Goal: Task Accomplishment & Management: Manage account settings

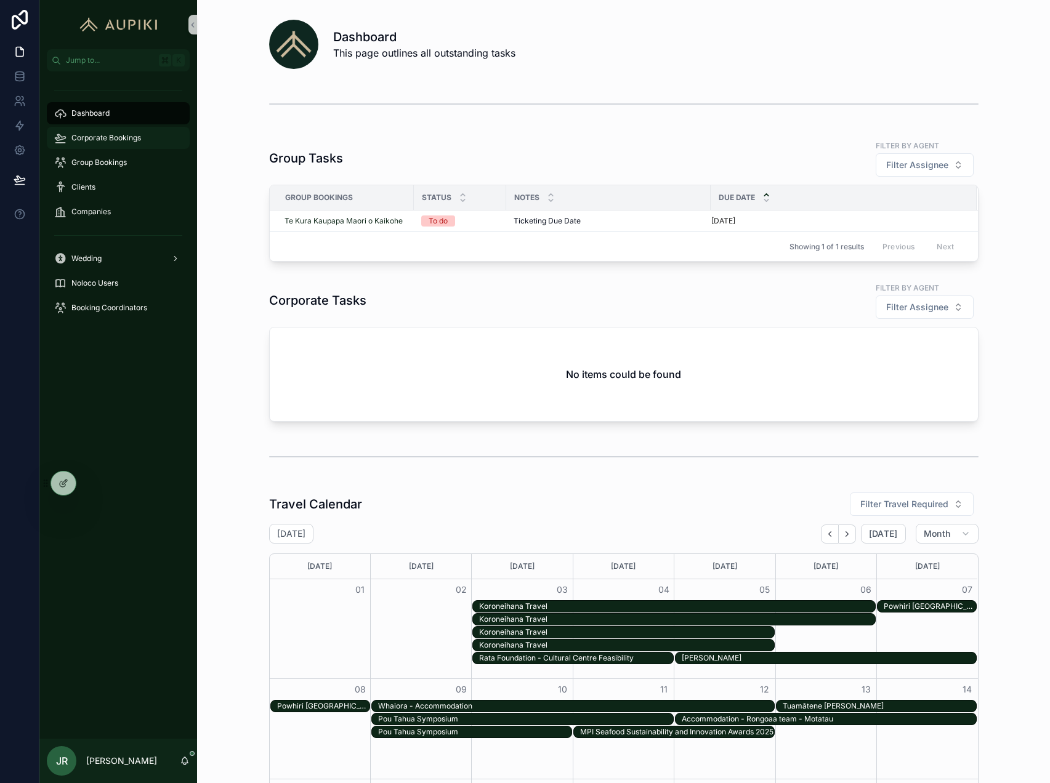
click at [160, 137] on div "Corporate Bookings" at bounding box center [118, 138] width 128 height 20
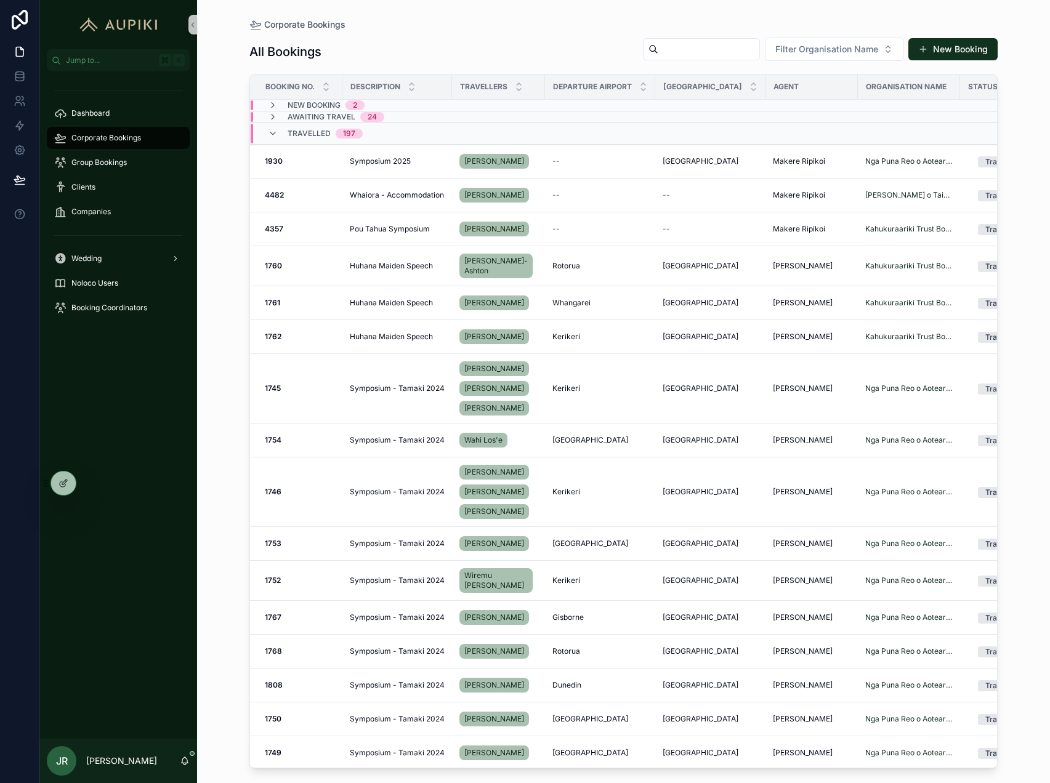
click at [373, 103] on div "New Booking 2" at bounding box center [316, 105] width 126 height 10
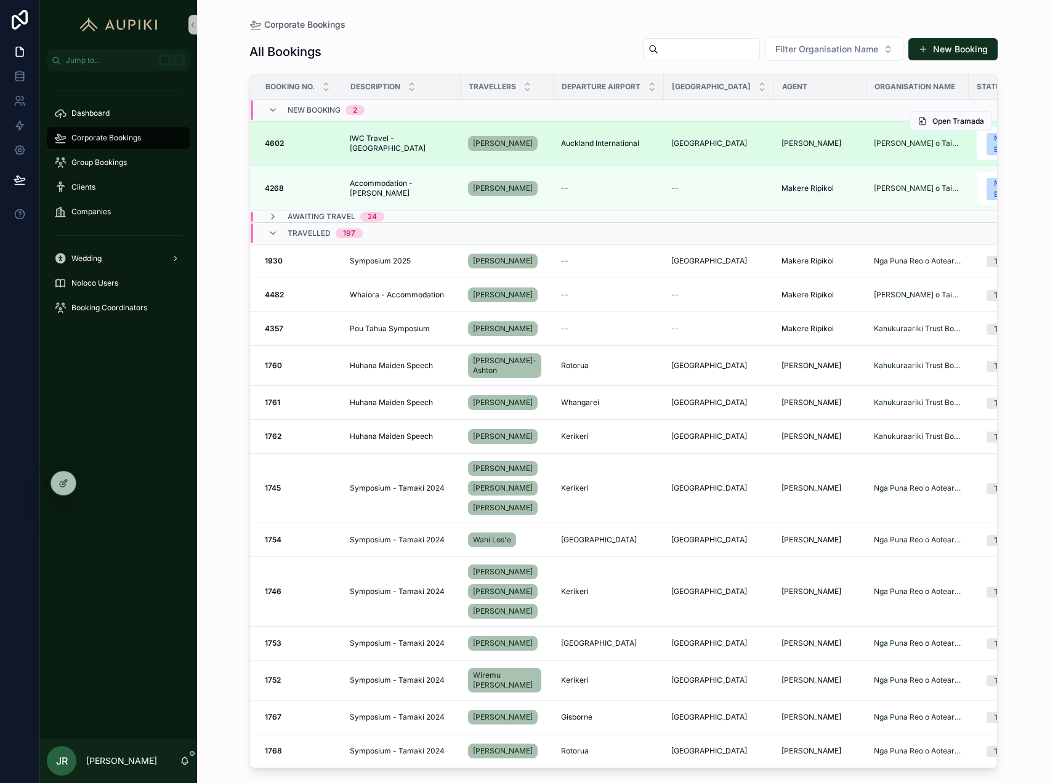
click at [432, 139] on div "IWC Travel - [GEOGRAPHIC_DATA] IWC Travel - [GEOGRAPHIC_DATA]" at bounding box center [401, 144] width 103 height 20
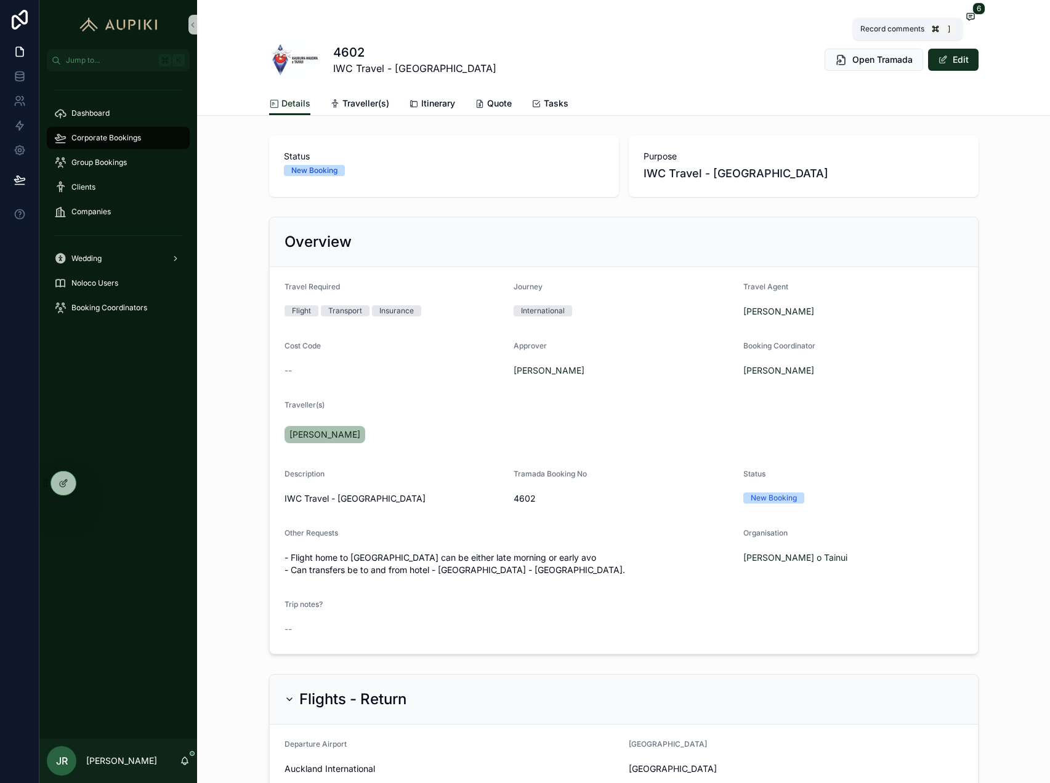
click at [976, 11] on span "6" at bounding box center [978, 8] width 13 height 12
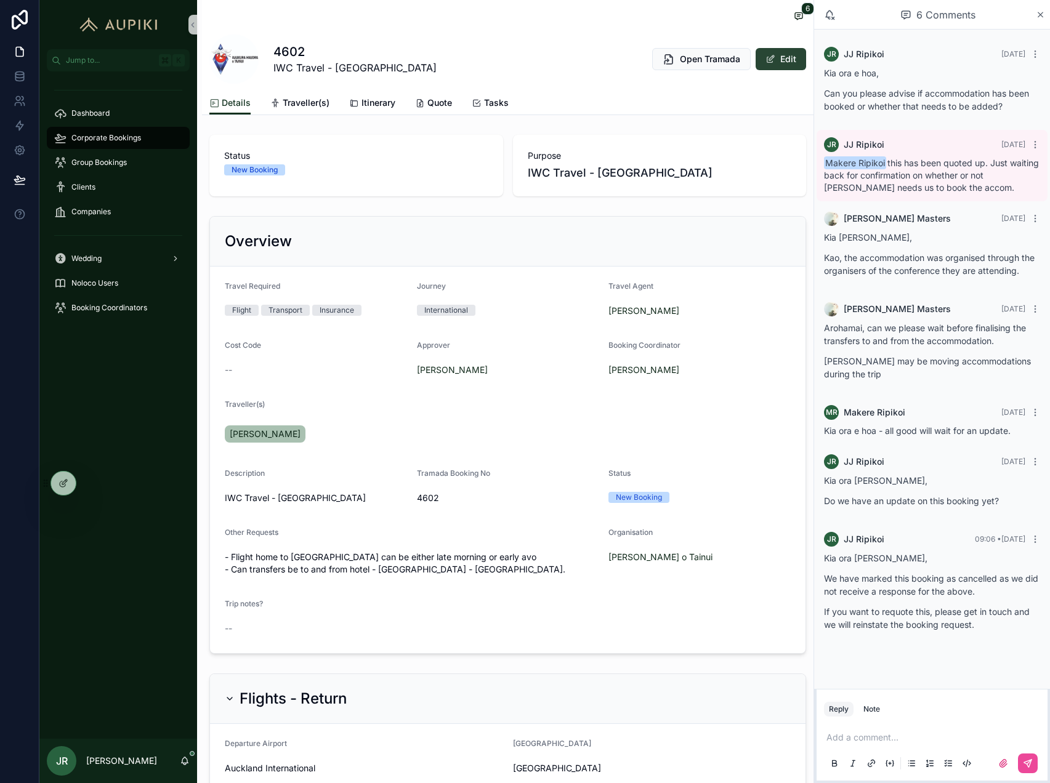
click at [776, 63] on button "Edit" at bounding box center [781, 59] width 50 height 22
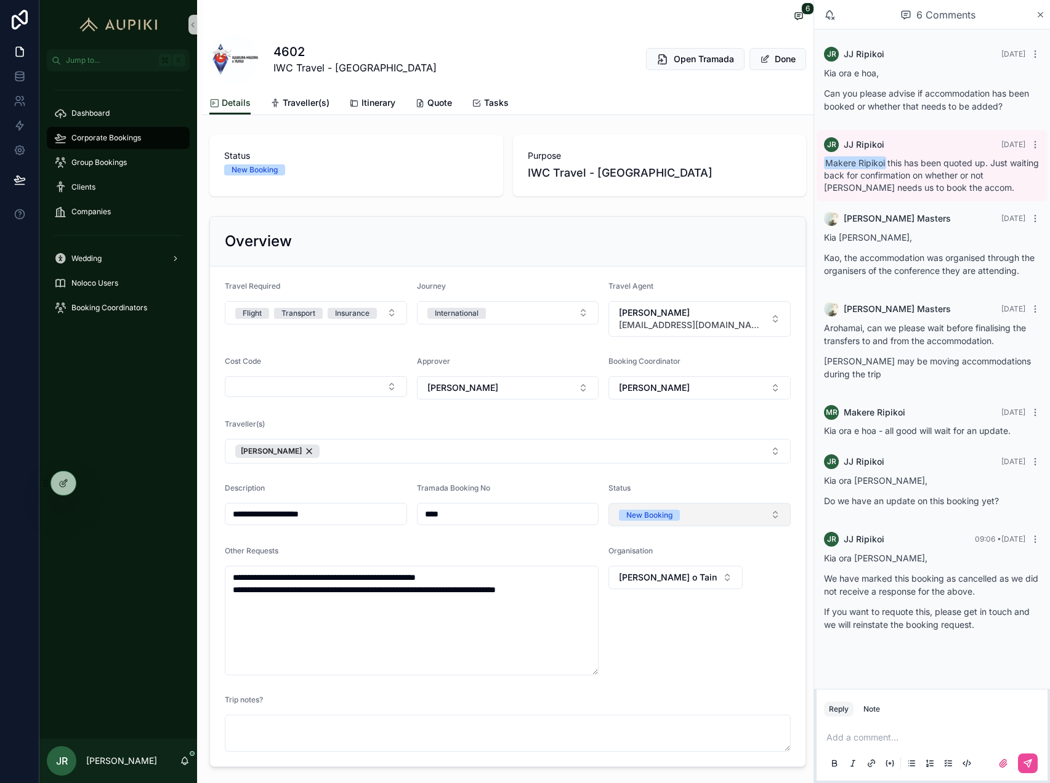
click at [674, 507] on button "New Booking" at bounding box center [699, 514] width 182 height 23
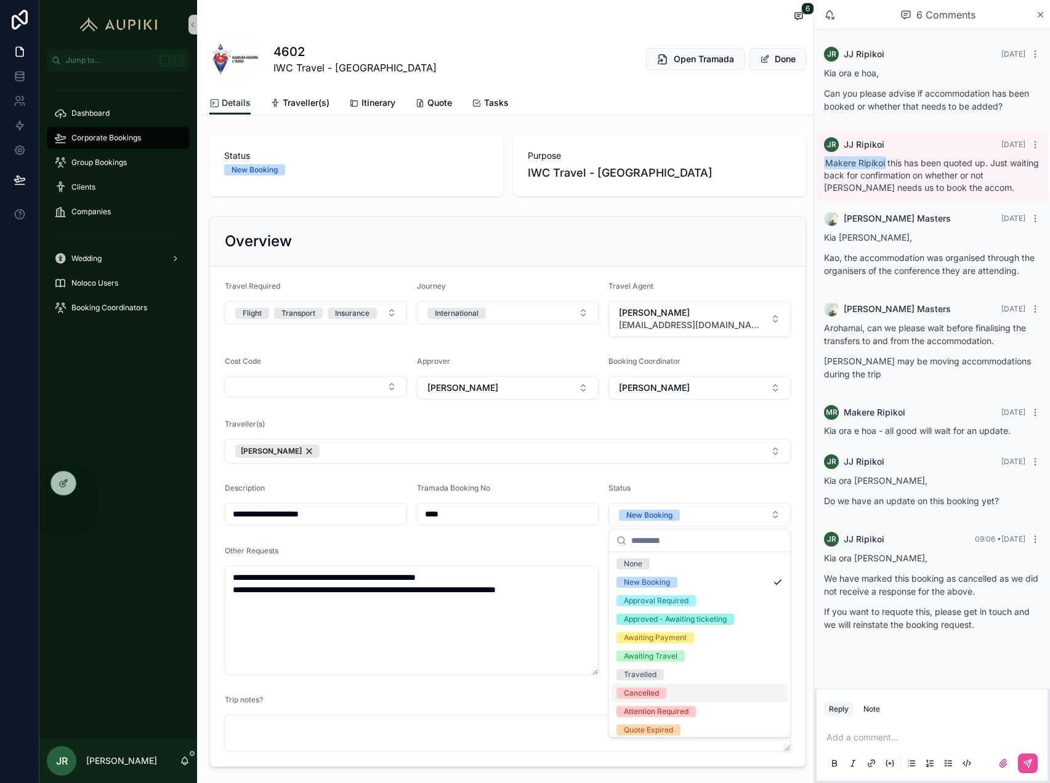
scroll to position [5, 0]
click at [671, 687] on div "Cancelled" at bounding box center [699, 688] width 176 height 18
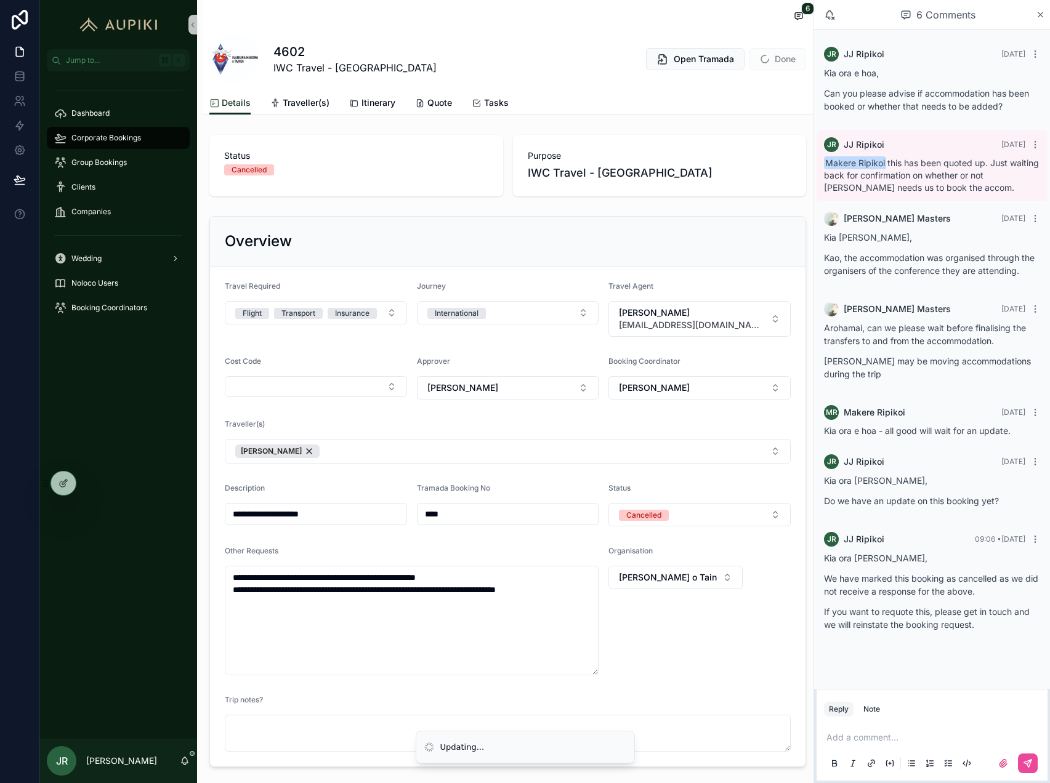
click at [768, 30] on div "6 4602 IWC Travel - [GEOGRAPHIC_DATA] Open Tramada Done" at bounding box center [507, 45] width 597 height 91
click at [781, 66] on button "Done" at bounding box center [777, 59] width 57 height 22
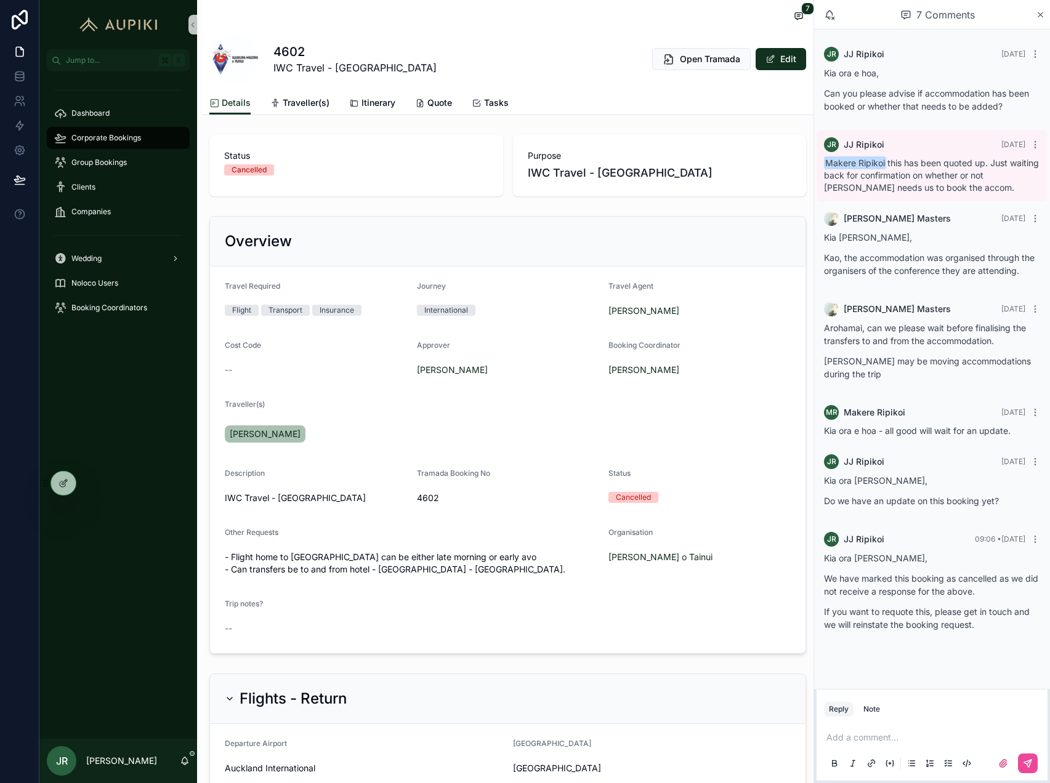
click at [106, 140] on span "Corporate Bookings" at bounding box center [106, 138] width 70 height 10
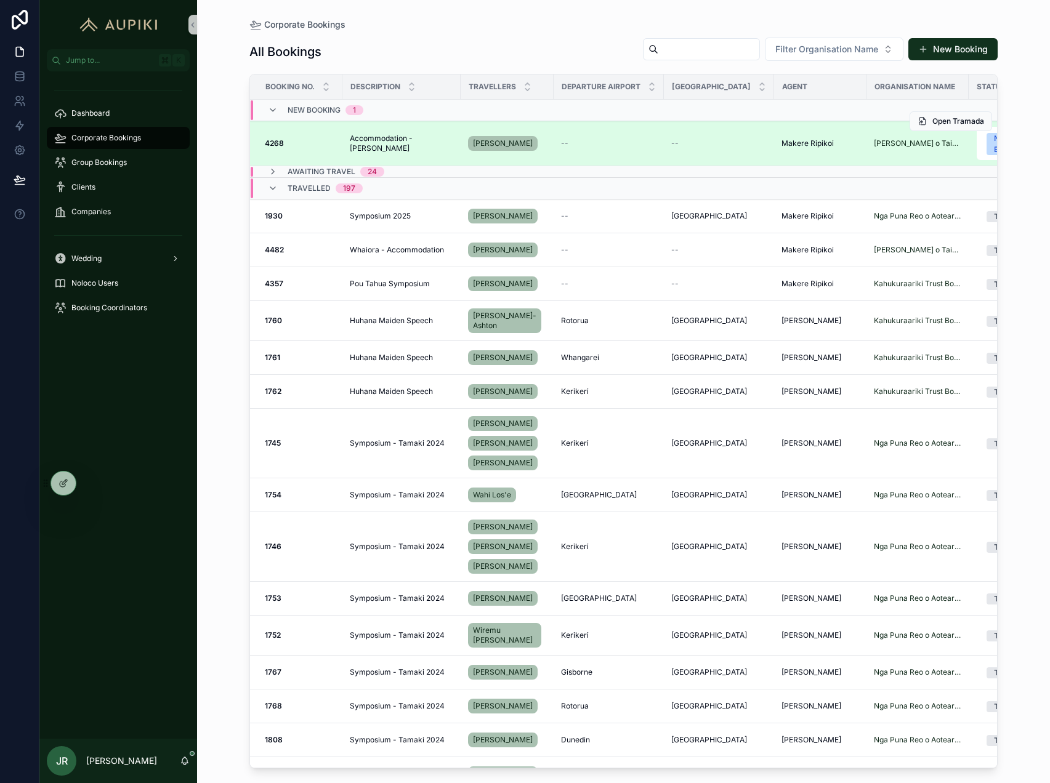
click at [409, 143] on span "Accommodation - [PERSON_NAME]" at bounding box center [401, 144] width 103 height 20
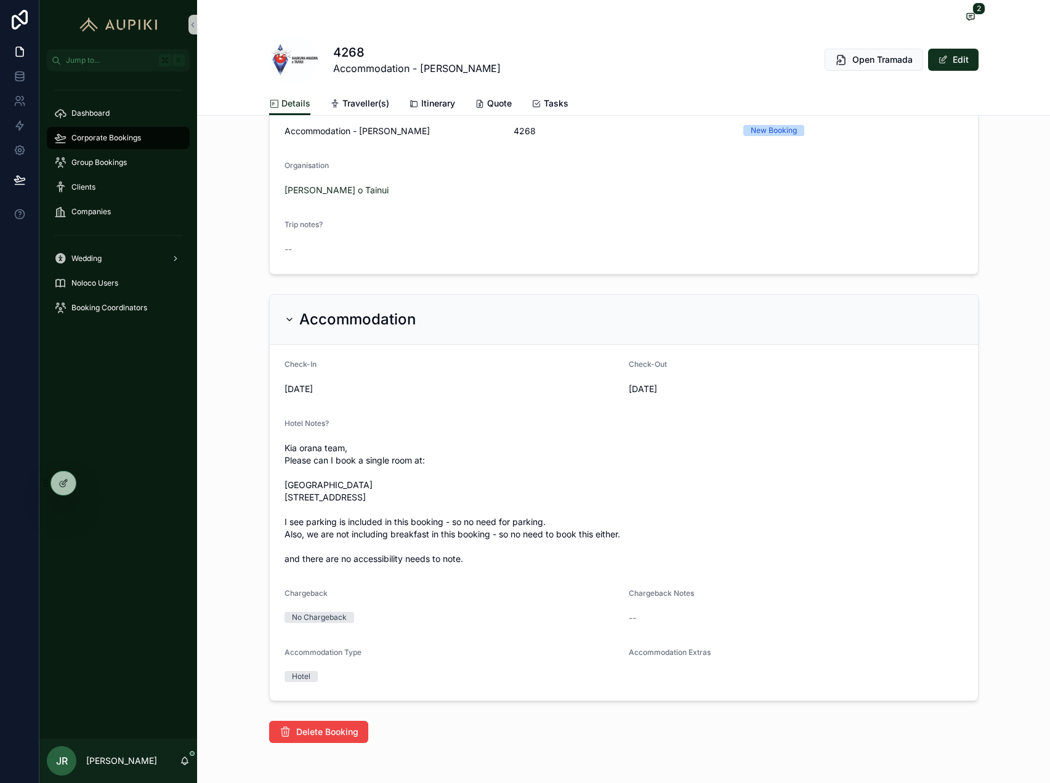
scroll to position [370, 0]
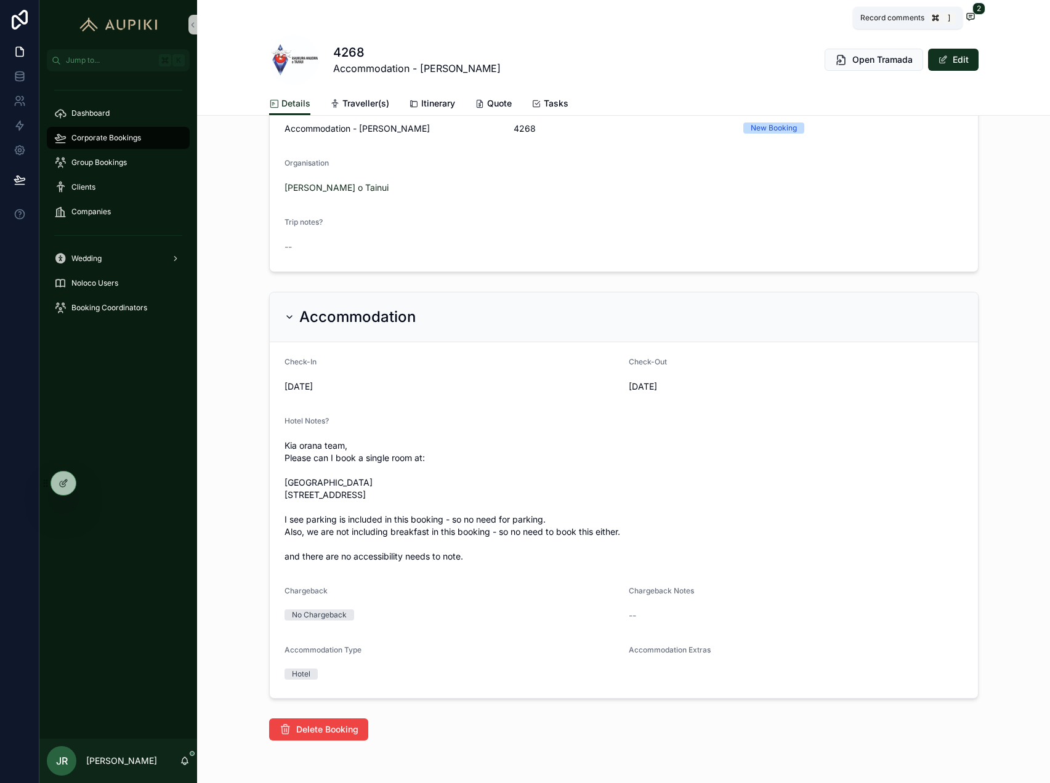
click at [973, 16] on icon "scrollable content" at bounding box center [970, 17] width 7 height 7
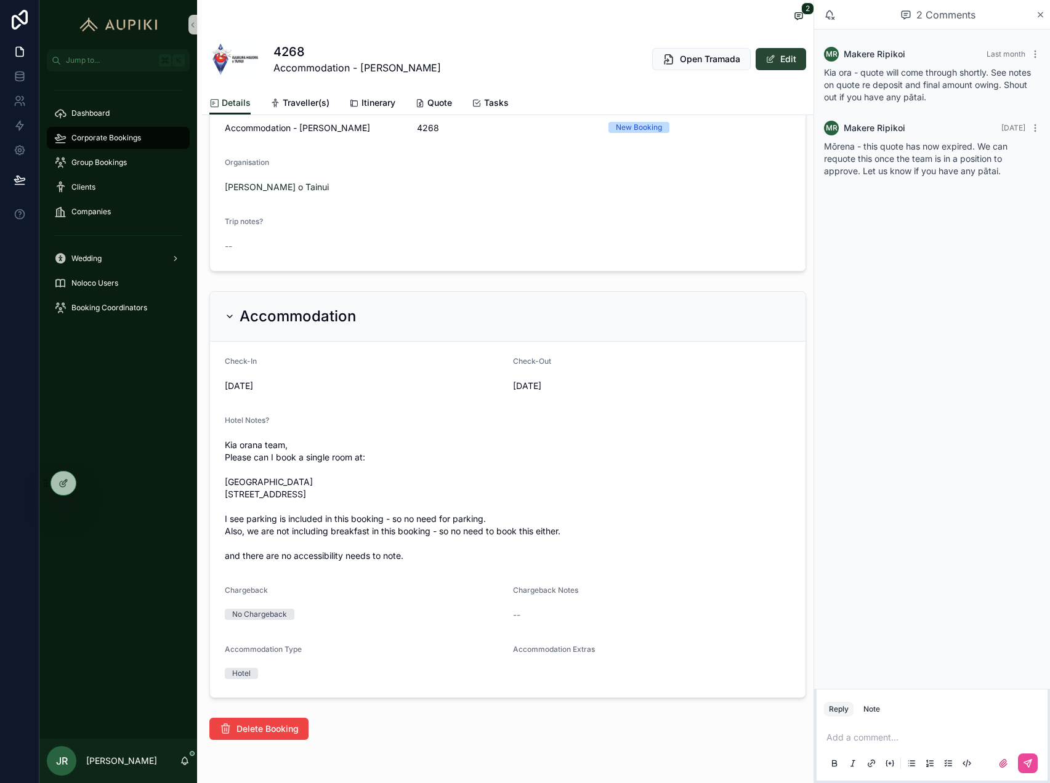
click at [780, 60] on button "Edit" at bounding box center [781, 59] width 50 height 22
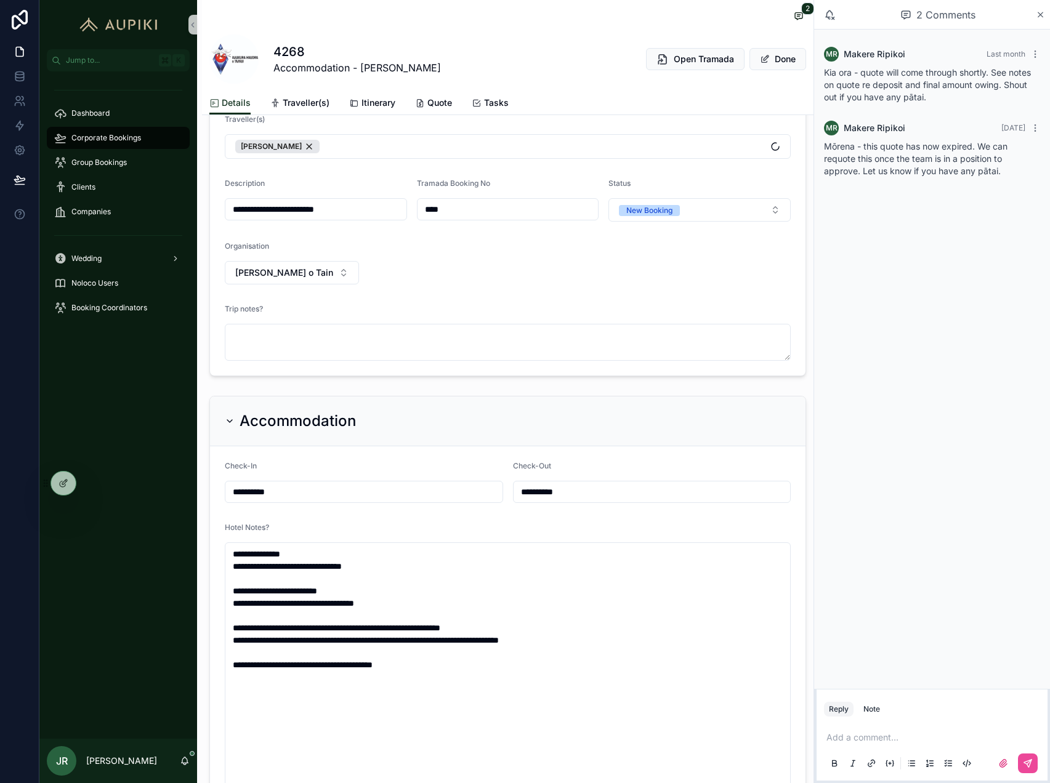
scroll to position [292, 0]
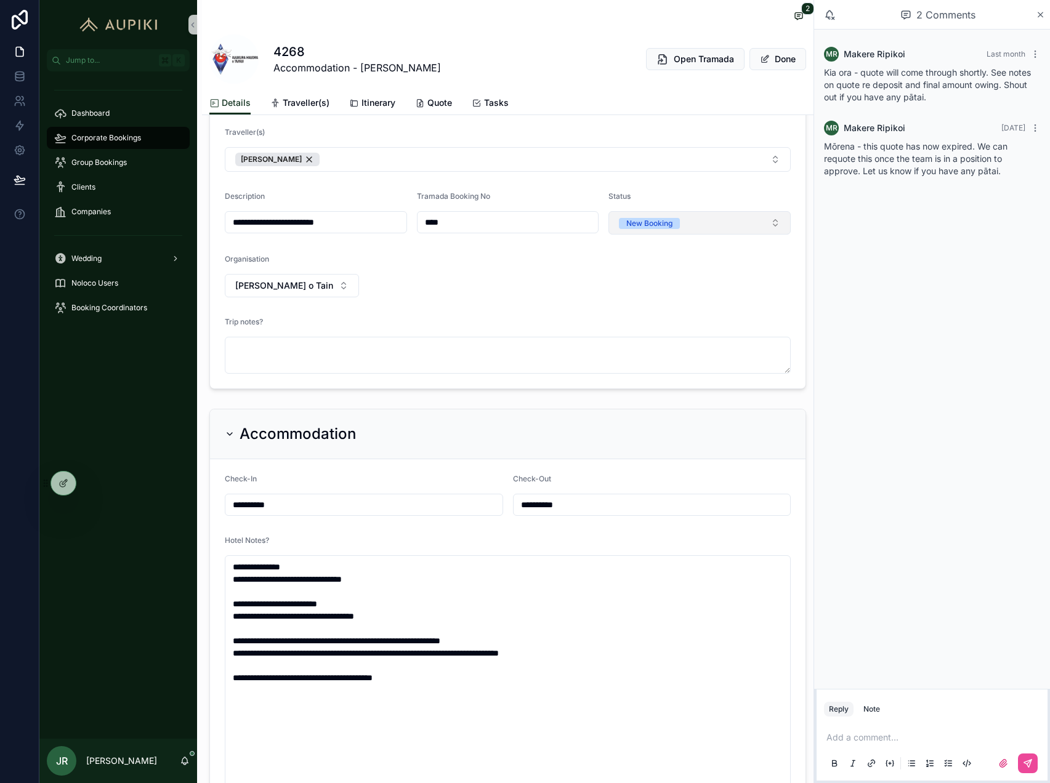
click at [669, 230] on button "New Booking" at bounding box center [699, 222] width 182 height 23
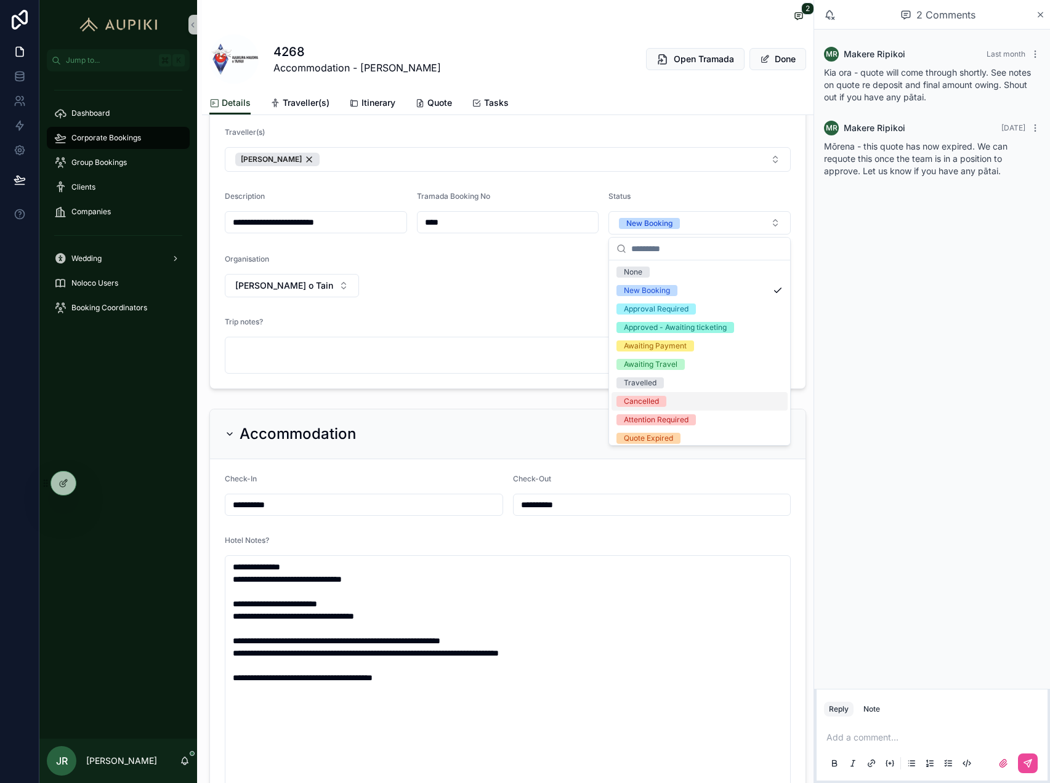
click at [646, 399] on div "Cancelled" at bounding box center [641, 401] width 35 height 11
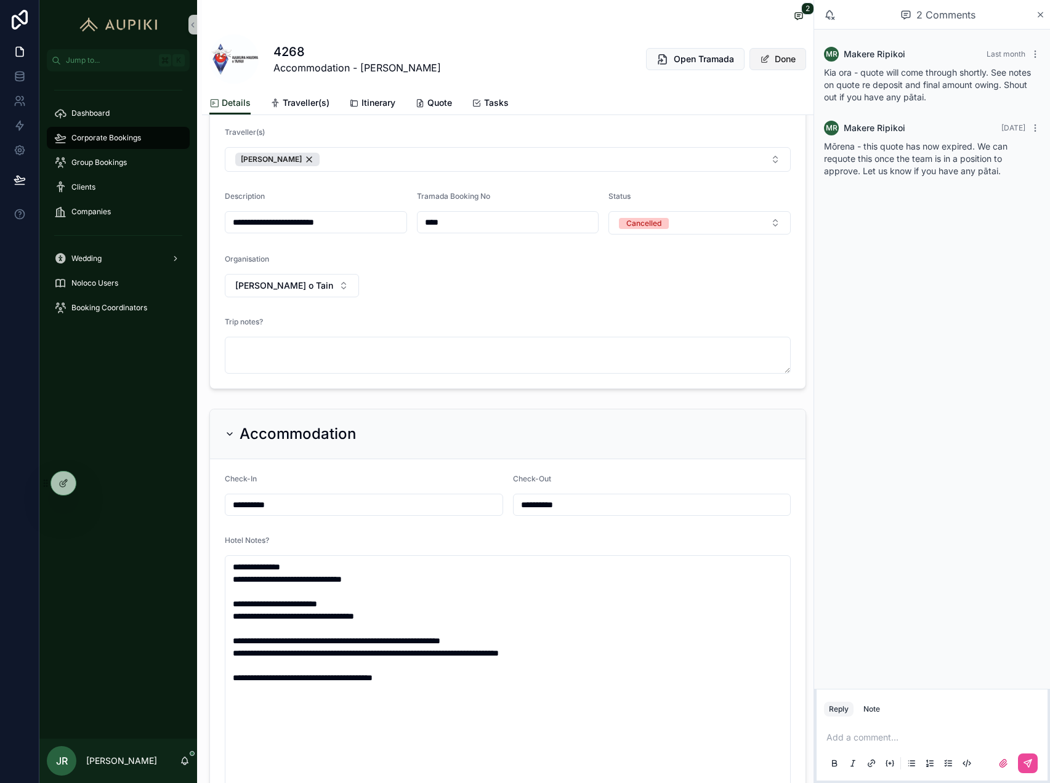
click at [789, 52] on button "Done" at bounding box center [777, 59] width 57 height 22
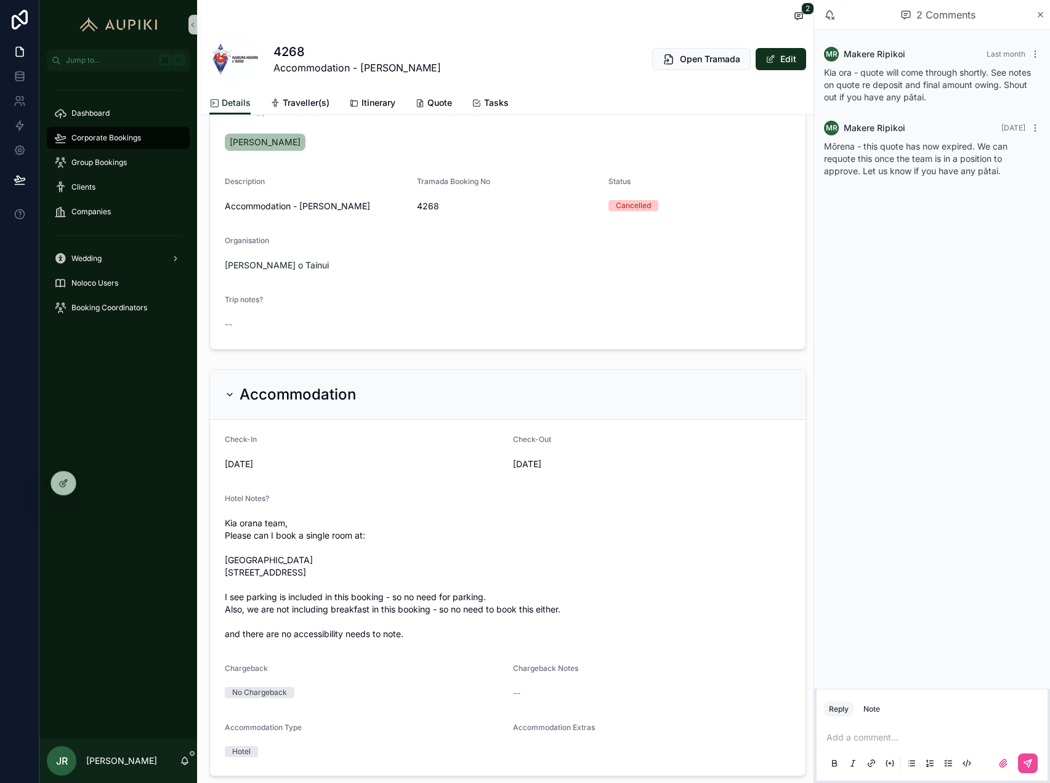
click at [119, 140] on span "Corporate Bookings" at bounding box center [106, 138] width 70 height 10
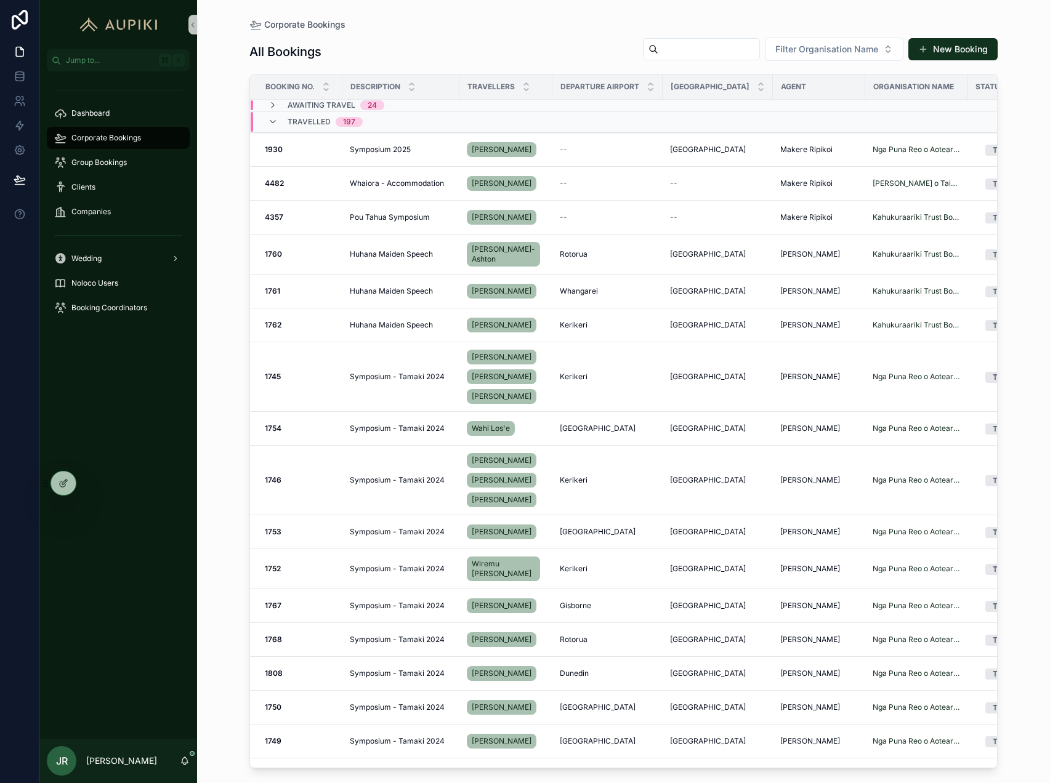
click at [353, 123] on div "197" at bounding box center [349, 122] width 12 height 10
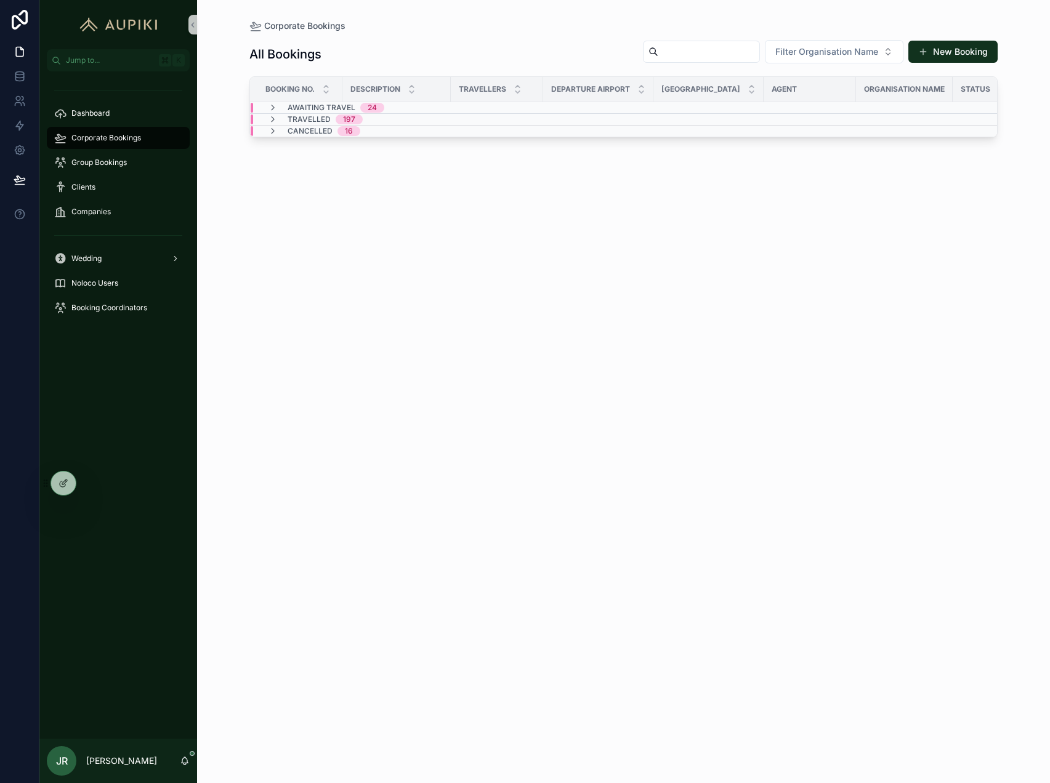
click at [356, 110] on div "Awaiting Travel 24" at bounding box center [336, 108] width 97 height 10
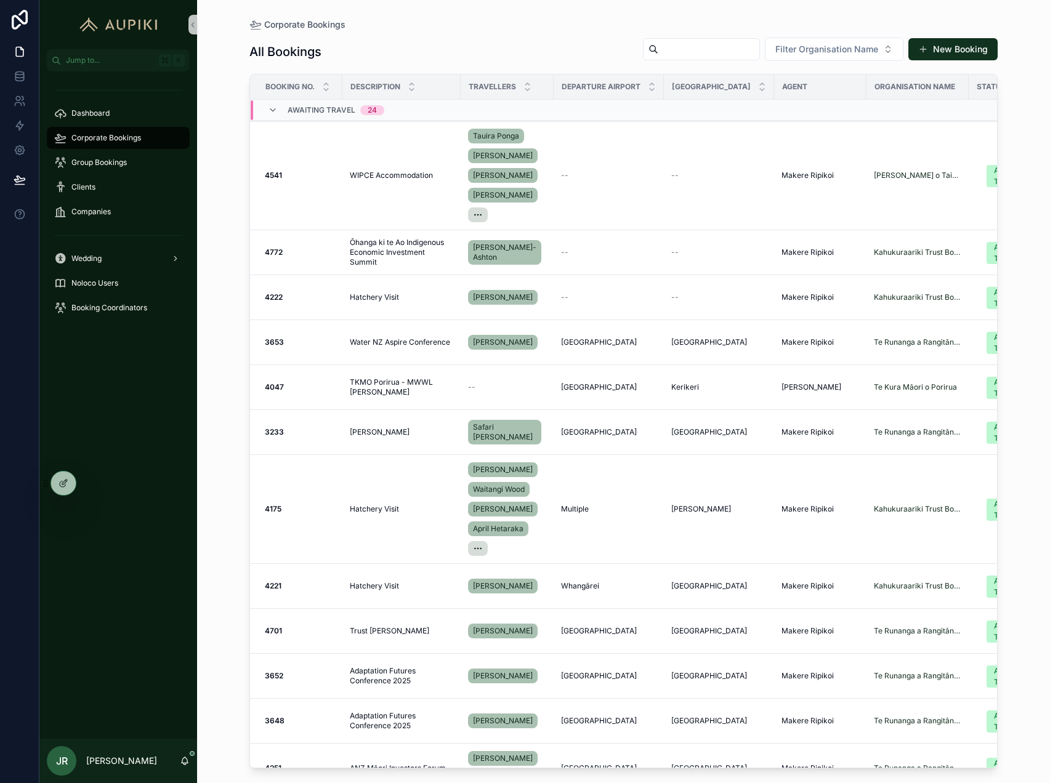
click at [368, 111] on div "24" at bounding box center [372, 110] width 9 height 10
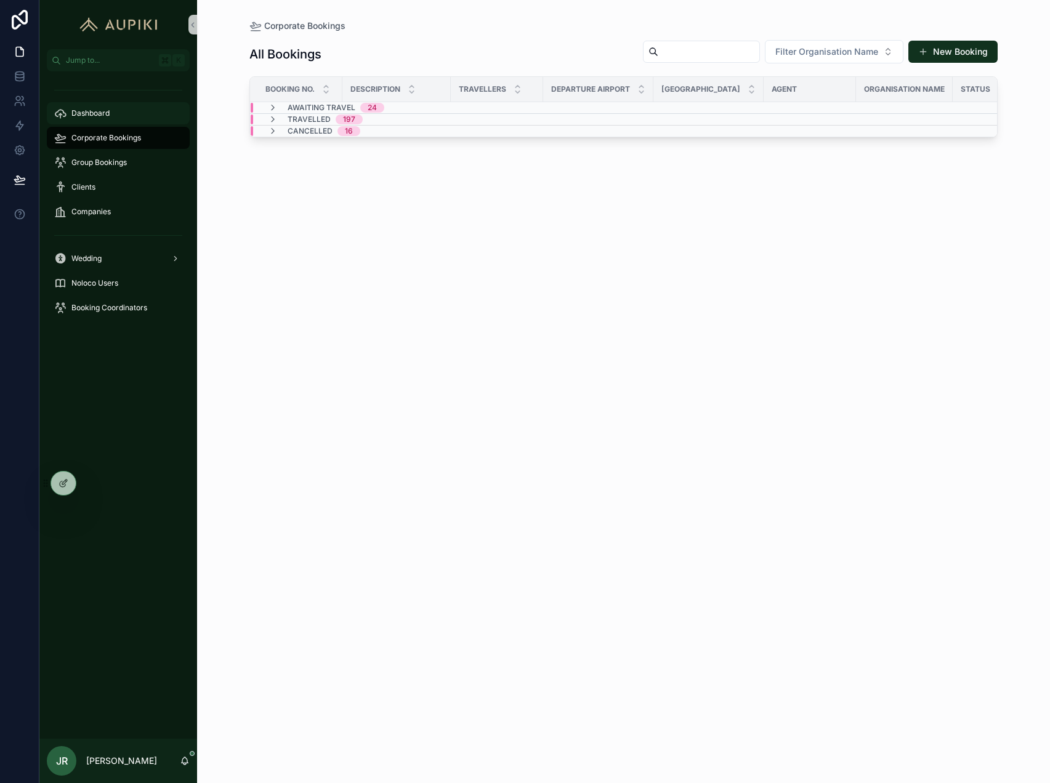
click at [91, 113] on span "Dashboard" at bounding box center [90, 113] width 38 height 10
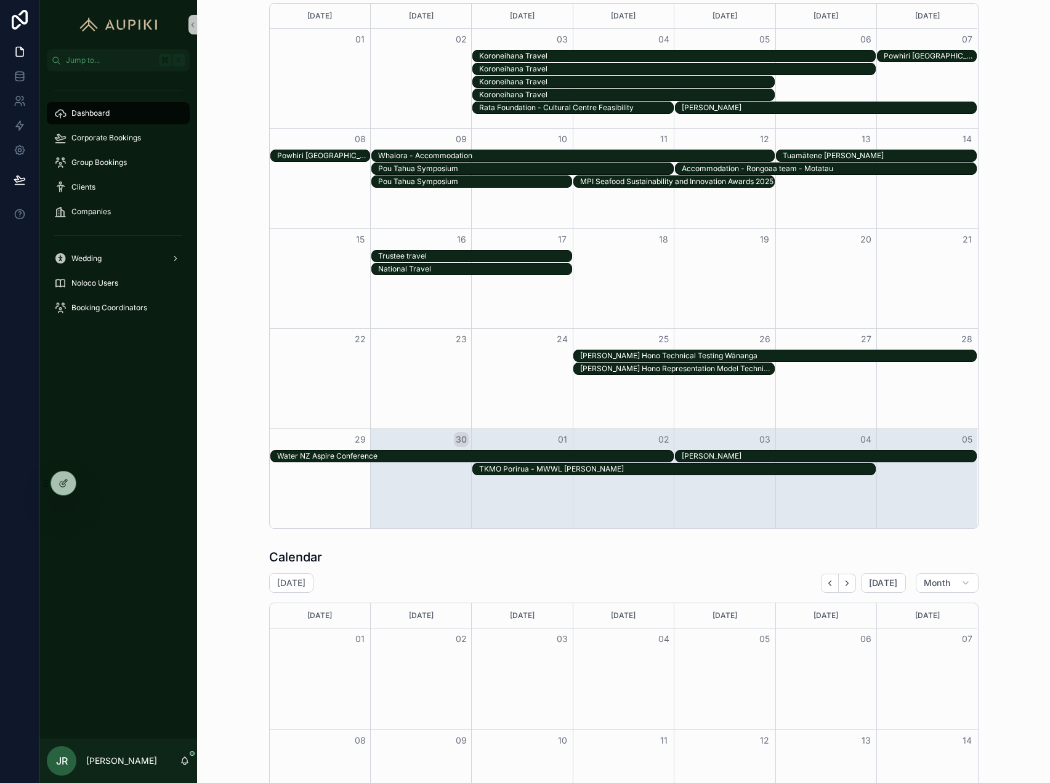
scroll to position [550, 0]
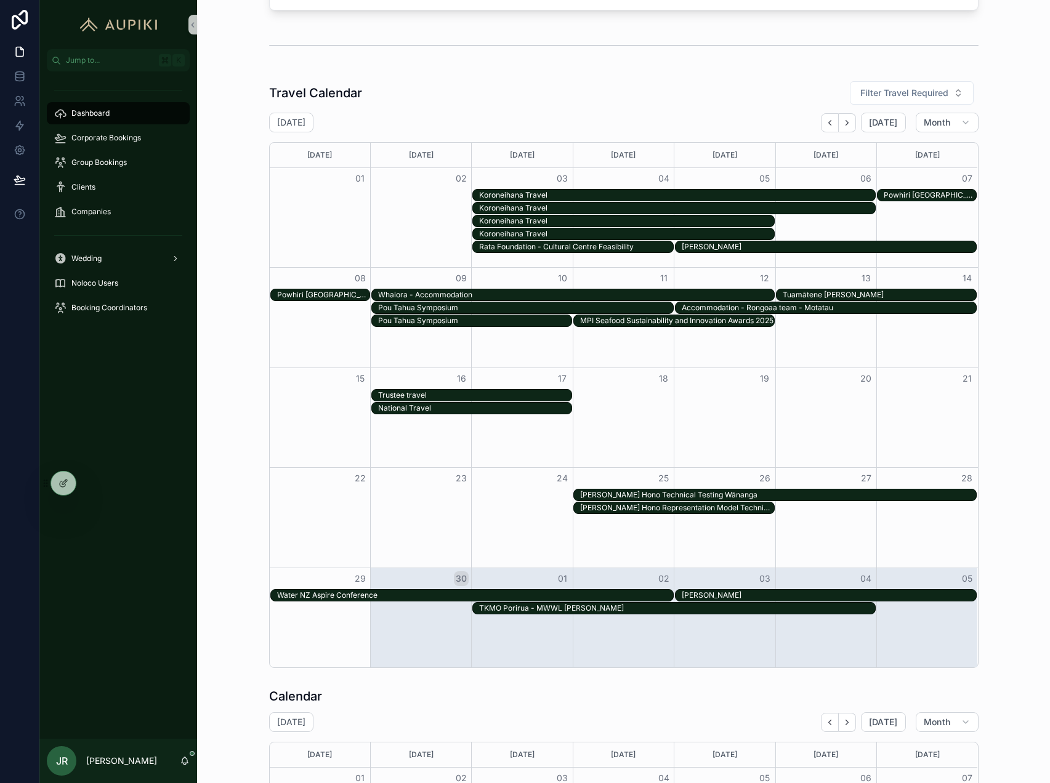
scroll to position [418, 0]
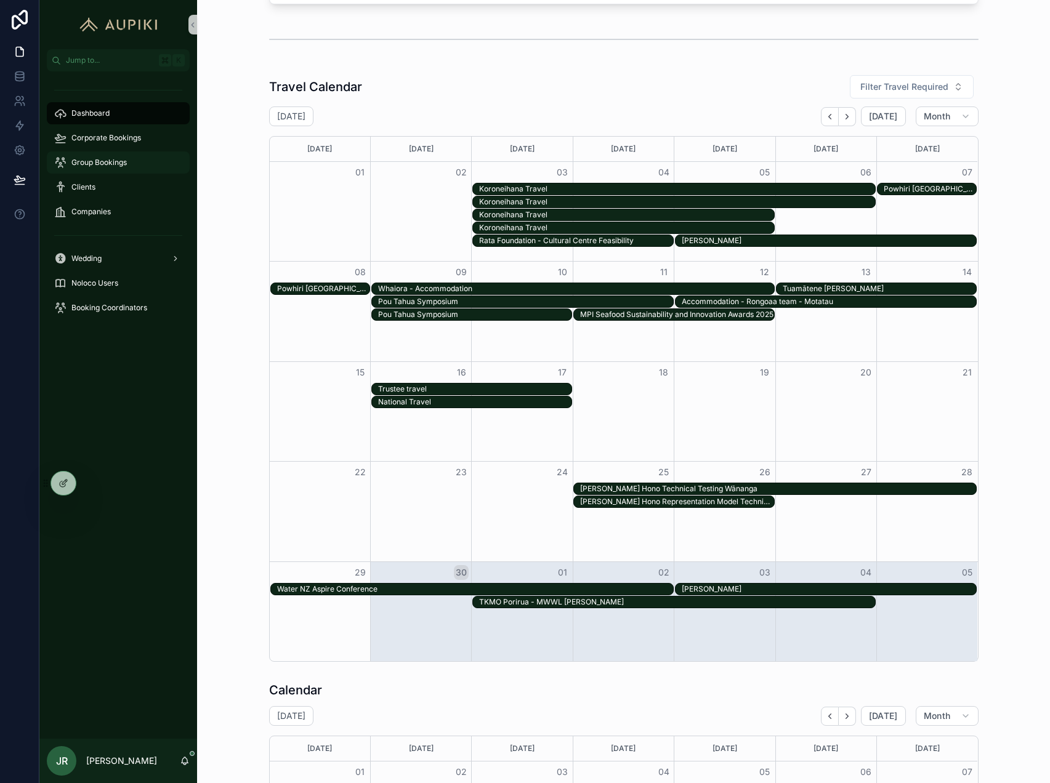
click at [136, 158] on div "Group Bookings" at bounding box center [118, 163] width 128 height 20
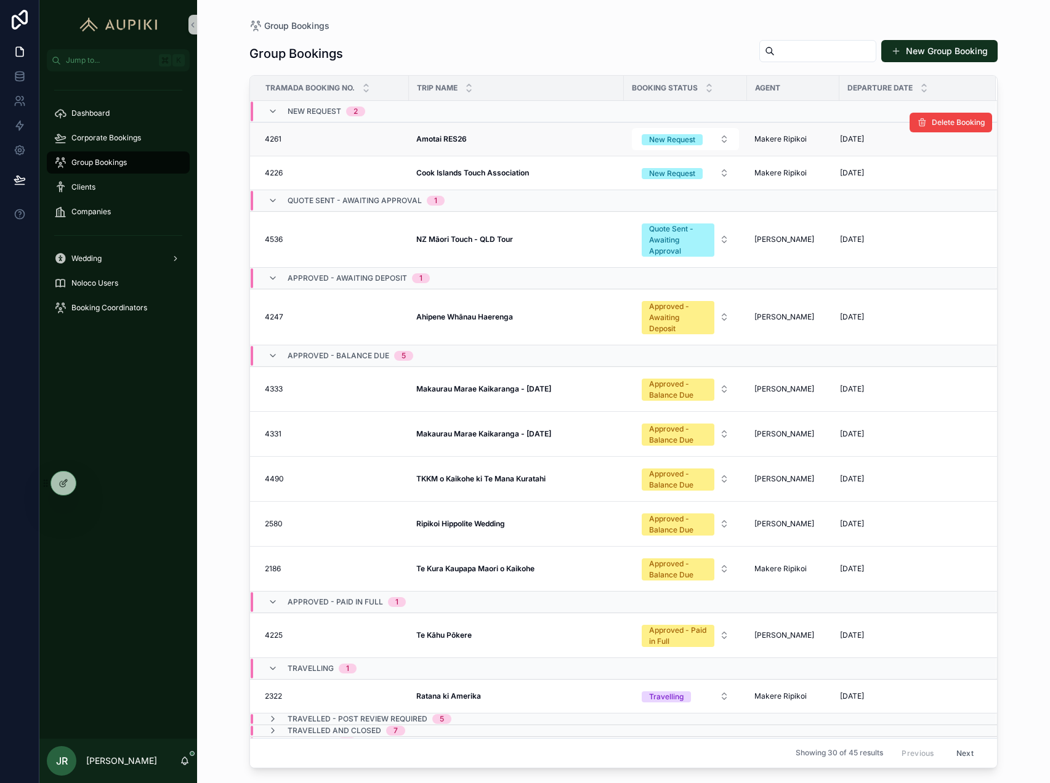
click at [536, 131] on td "Amotai RES26 Amotai RES26" at bounding box center [516, 139] width 215 height 34
click at [486, 133] on td "Amotai RES26 Amotai RES26" at bounding box center [516, 139] width 215 height 34
click at [462, 137] on strong "Amotai RES26" at bounding box center [441, 138] width 50 height 9
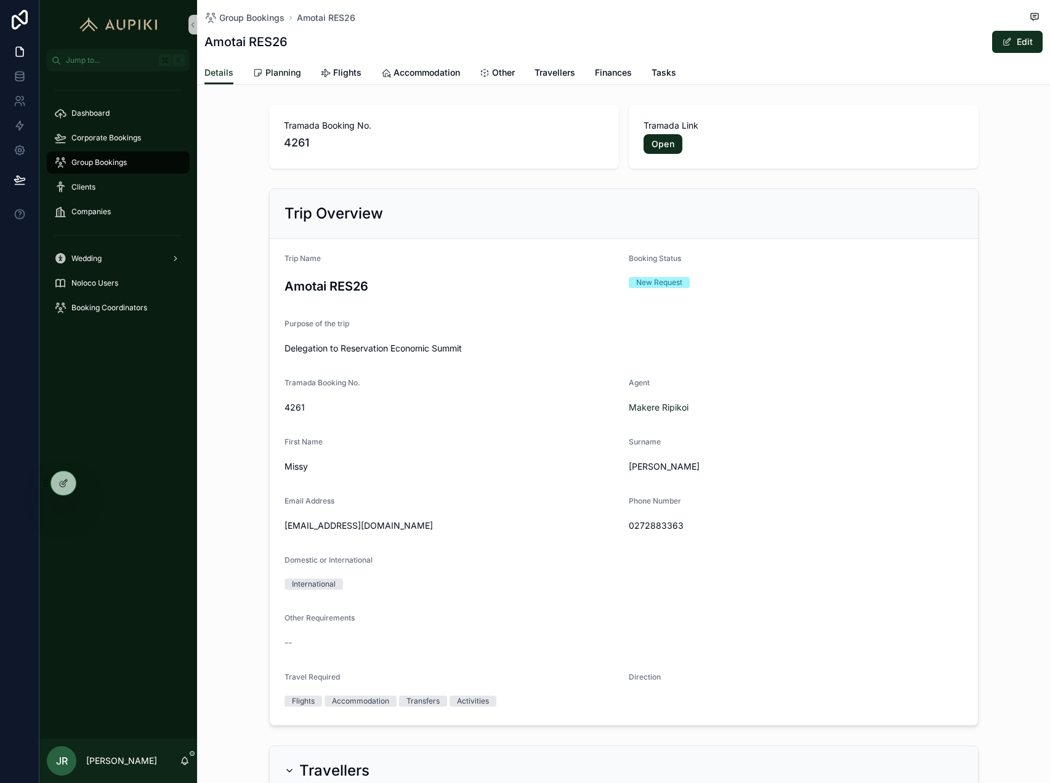
click at [290, 76] on span "Planning" at bounding box center [283, 73] width 36 height 12
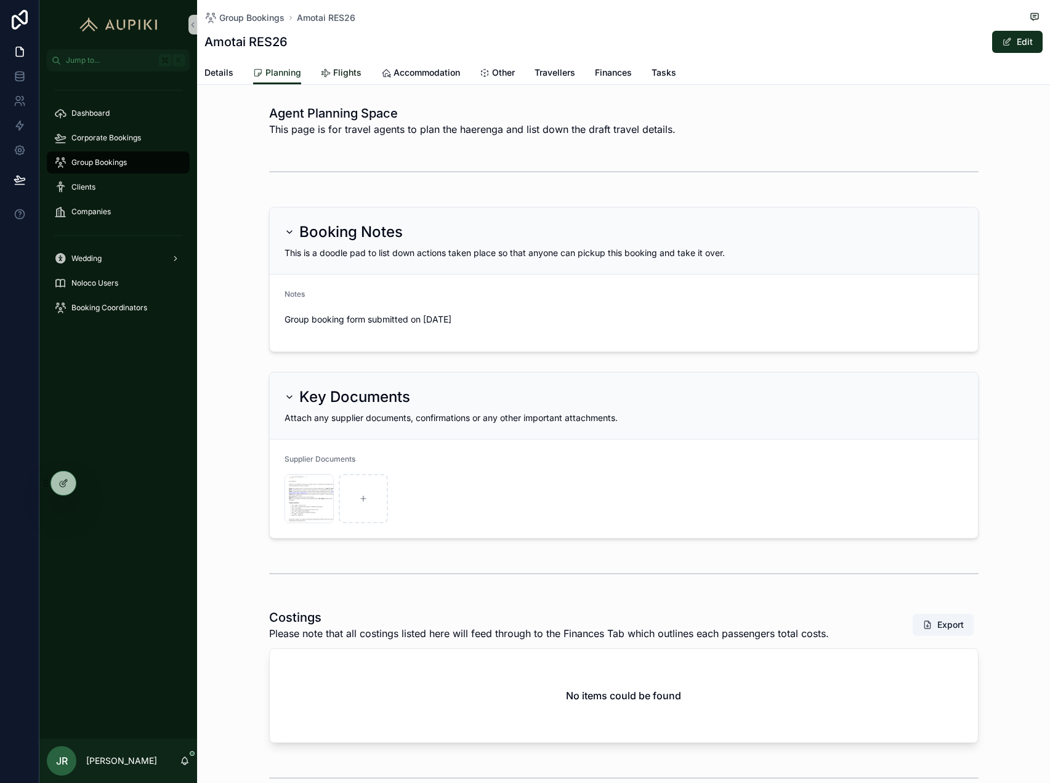
click at [348, 76] on span "Flights" at bounding box center [347, 73] width 28 height 12
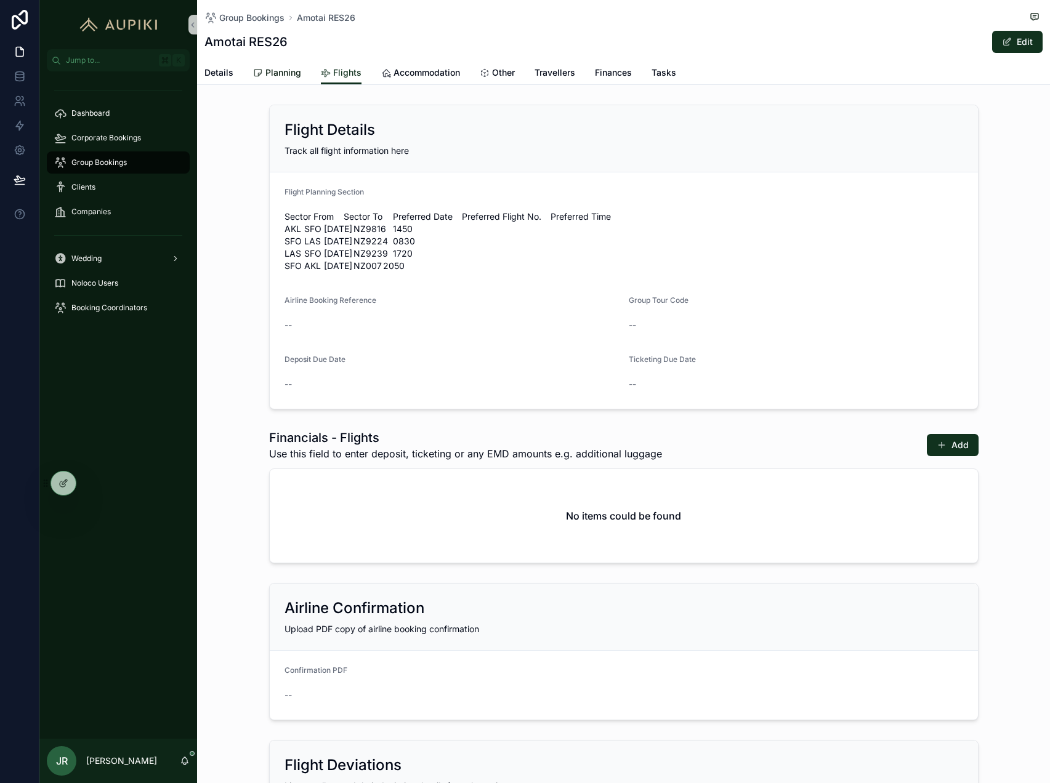
click at [290, 75] on span "Planning" at bounding box center [283, 73] width 36 height 12
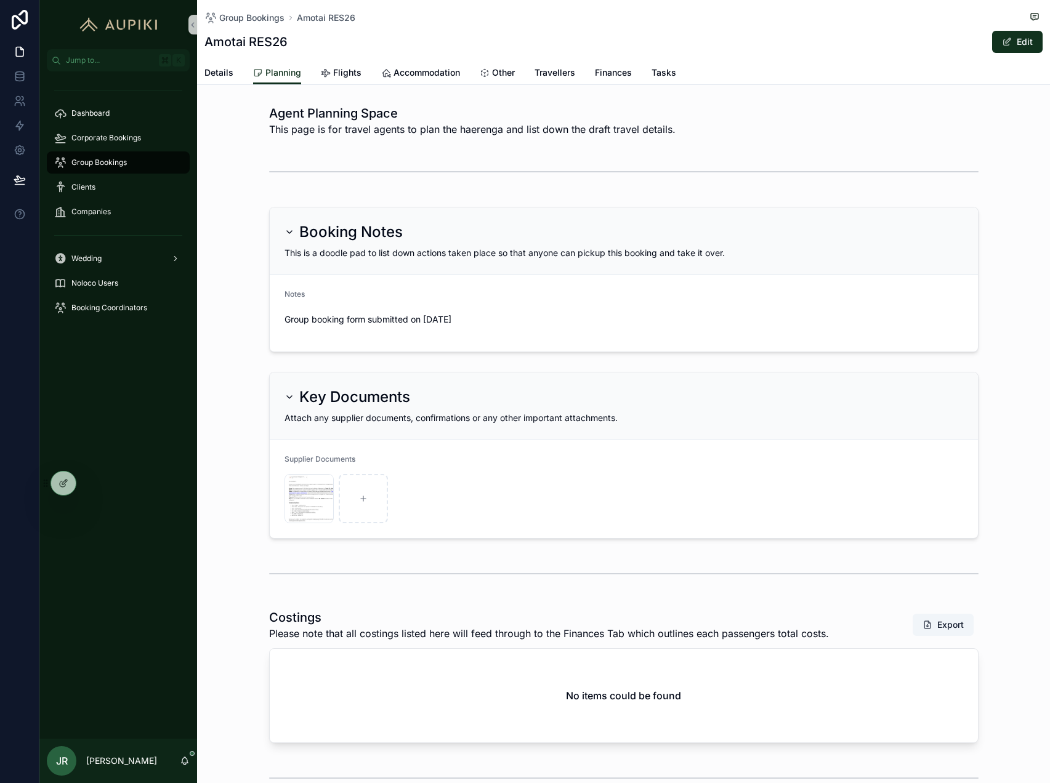
click at [1019, 53] on div "Group Bookings Amotai RES26 Amotai RES26 Edit" at bounding box center [623, 30] width 838 height 61
click at [1019, 40] on button "Edit" at bounding box center [1017, 42] width 50 height 22
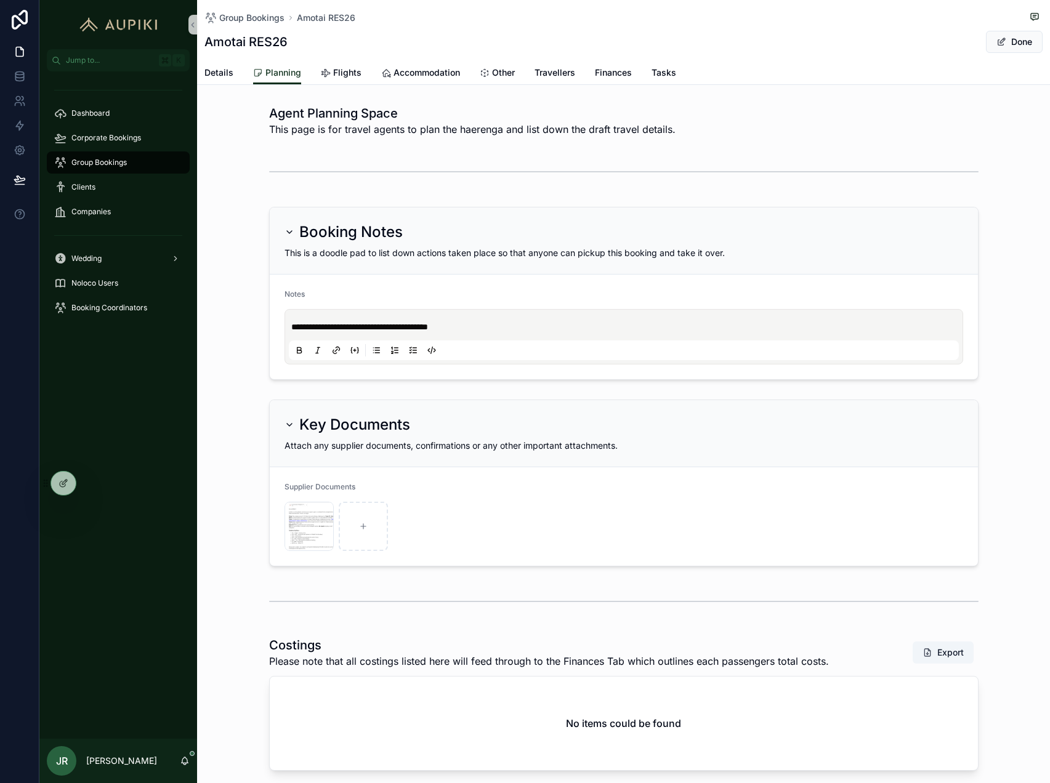
click at [508, 321] on p "**********" at bounding box center [626, 327] width 670 height 12
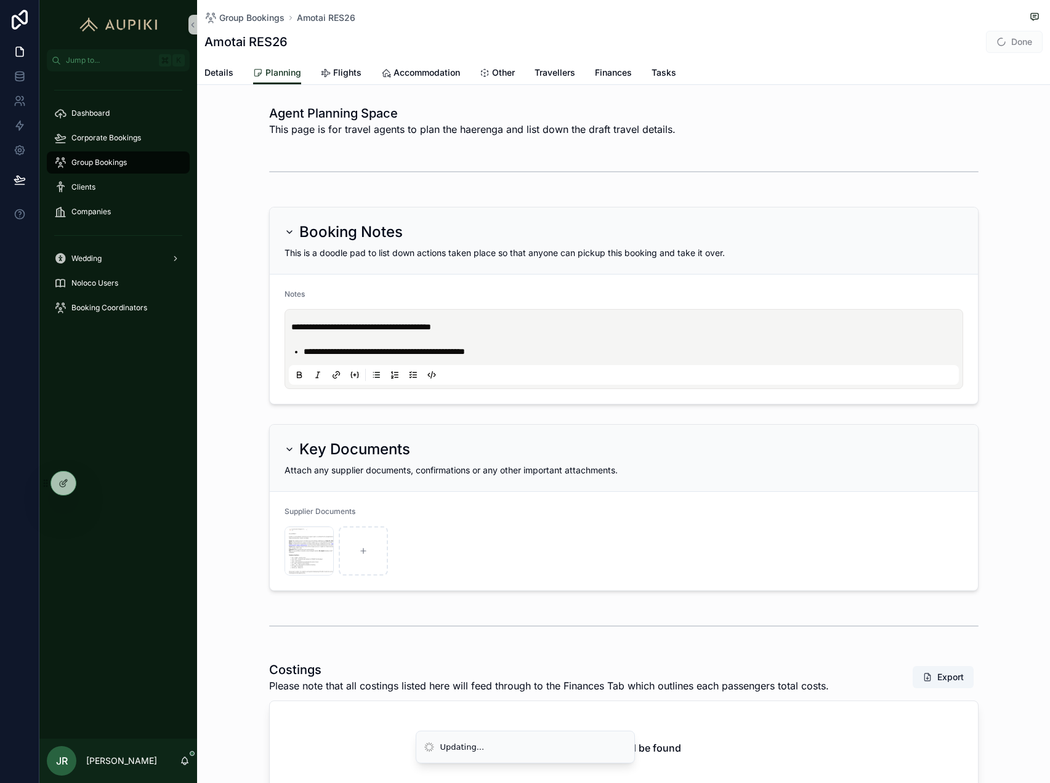
click at [1025, 41] on span "Done" at bounding box center [1014, 42] width 57 height 22
click at [1022, 42] on button "Done" at bounding box center [1014, 42] width 57 height 22
